Goal: Use online tool/utility: Utilize a website feature to perform a specific function

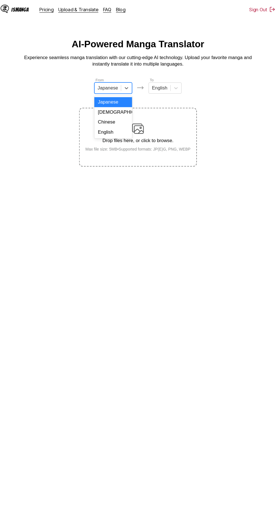
click at [123, 123] on div "English" at bounding box center [114, 126] width 36 height 10
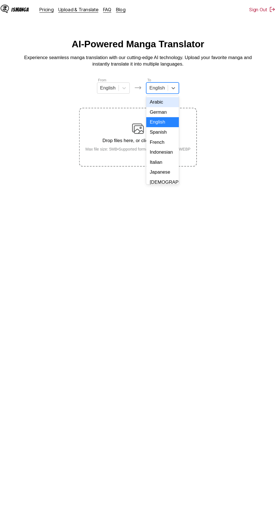
click at [161, 146] on div "Indonesian" at bounding box center [161, 146] width 31 height 10
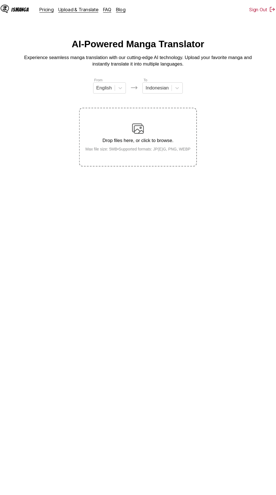
click at [138, 122] on div "Drop files here, or click to browse. Max file size: 5MB • Supported formats: JP…" at bounding box center [137, 130] width 109 height 27
click at [0, 0] on input "Drop files here, or click to browse. Max file size: 5MB • Supported formats: JP…" at bounding box center [0, 0] width 0 height 0
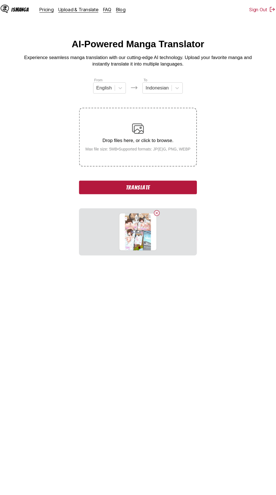
click at [155, 200] on button "Delete image" at bounding box center [155, 203] width 7 height 7
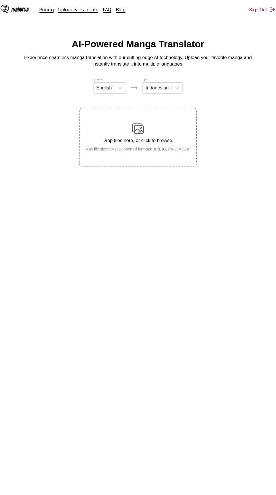
click at [161, 170] on main "AI-Powered Manga Translator Experience seamless manga translation with our cutt…" at bounding box center [138, 259] width 276 height 445
click at [137, 117] on img at bounding box center [137, 122] width 11 height 11
click at [0, 0] on input "Drop files here, or click to browse. Max file size: 5MB • Supported formats: JP…" at bounding box center [0, 0] width 0 height 0
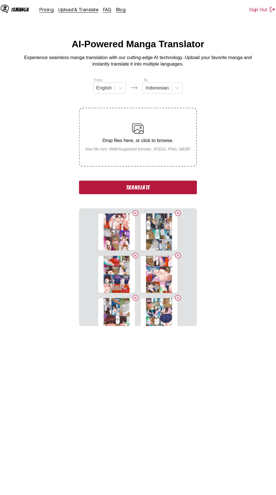
click at [108, 173] on button "Translate" at bounding box center [138, 179] width 112 height 13
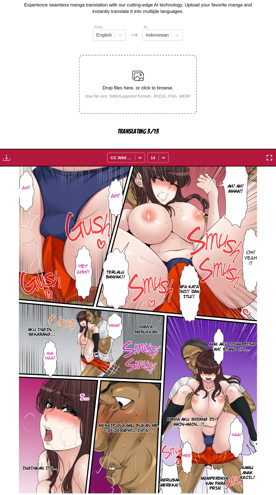
scroll to position [27, 0]
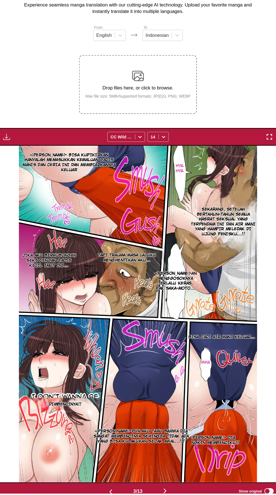
click at [169, 489] on button "button" at bounding box center [164, 493] width 34 height 8
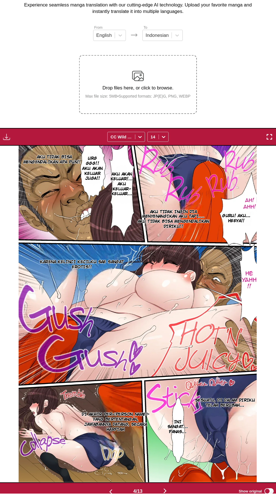
click at [168, 489] on button "button" at bounding box center [164, 493] width 34 height 8
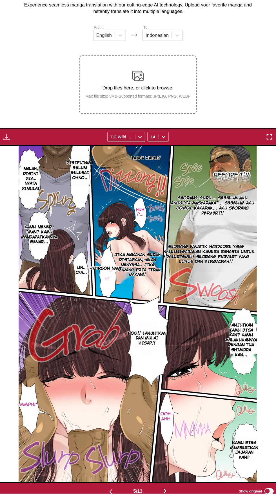
click at [171, 489] on button "button" at bounding box center [164, 493] width 34 height 8
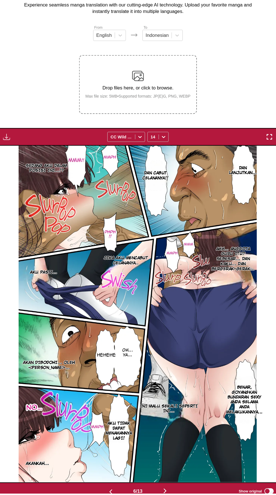
click at [174, 489] on button "button" at bounding box center [164, 493] width 34 height 8
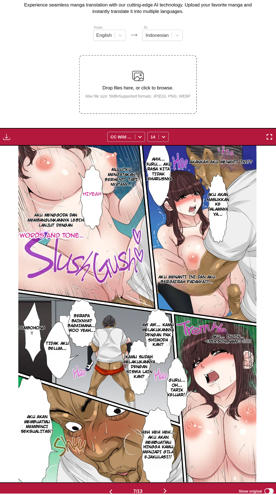
click at [176, 489] on button "button" at bounding box center [164, 493] width 34 height 8
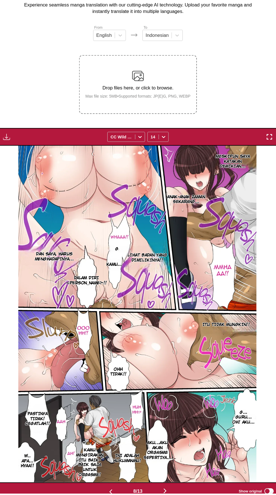
click at [177, 489] on button "button" at bounding box center [164, 493] width 34 height 8
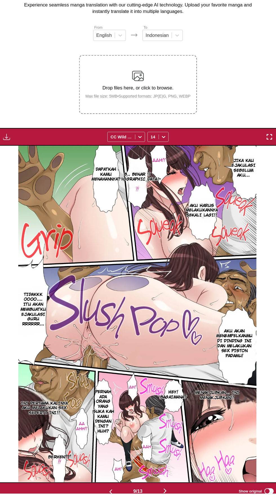
click at [177, 489] on button "button" at bounding box center [164, 493] width 34 height 8
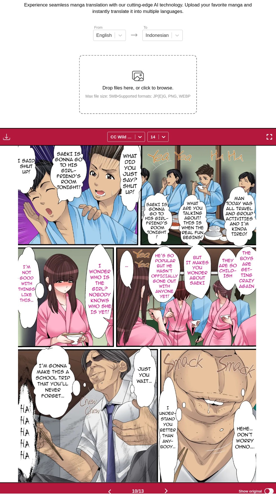
click at [178, 489] on button "button" at bounding box center [165, 493] width 34 height 8
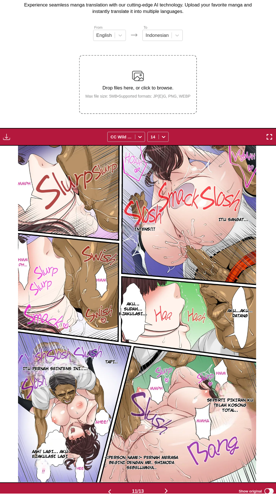
click at [181, 495] on main "AI-Powered Manga Translator Experience seamless manga translation with our cutt…" at bounding box center [138, 255] width 276 height 491
click at [168, 489] on button "button" at bounding box center [165, 493] width 34 height 8
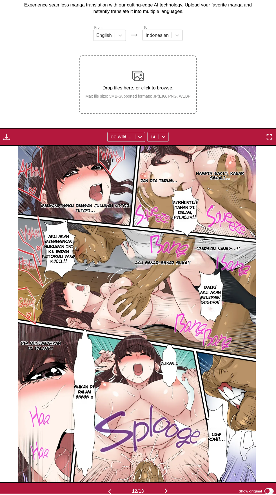
click at [168, 489] on img "button" at bounding box center [164, 492] width 7 height 7
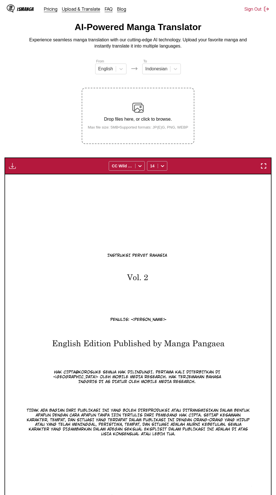
scroll to position [15, 0]
click at [15, 163] on img "button" at bounding box center [12, 166] width 7 height 7
click at [38, 178] on button "Download All" at bounding box center [28, 184] width 36 height 13
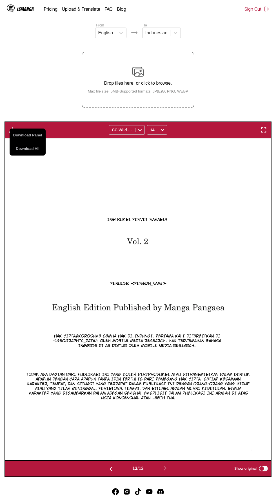
scroll to position [55, 0]
